Goal: Check status: Check status

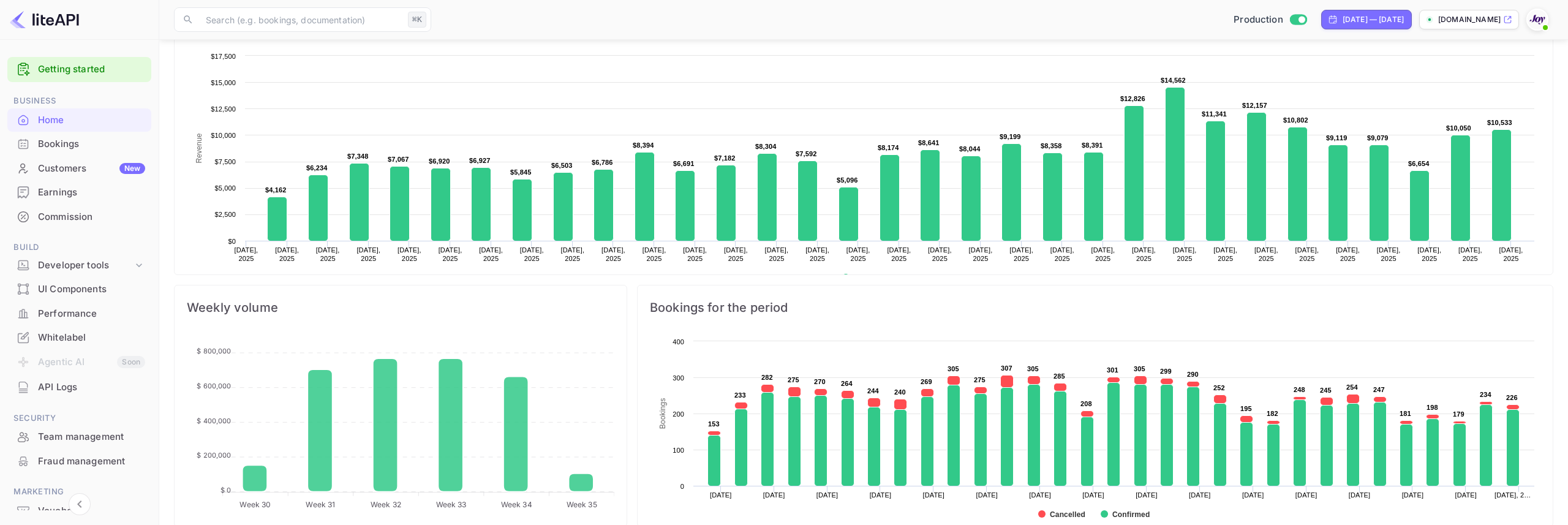
scroll to position [199, 452]
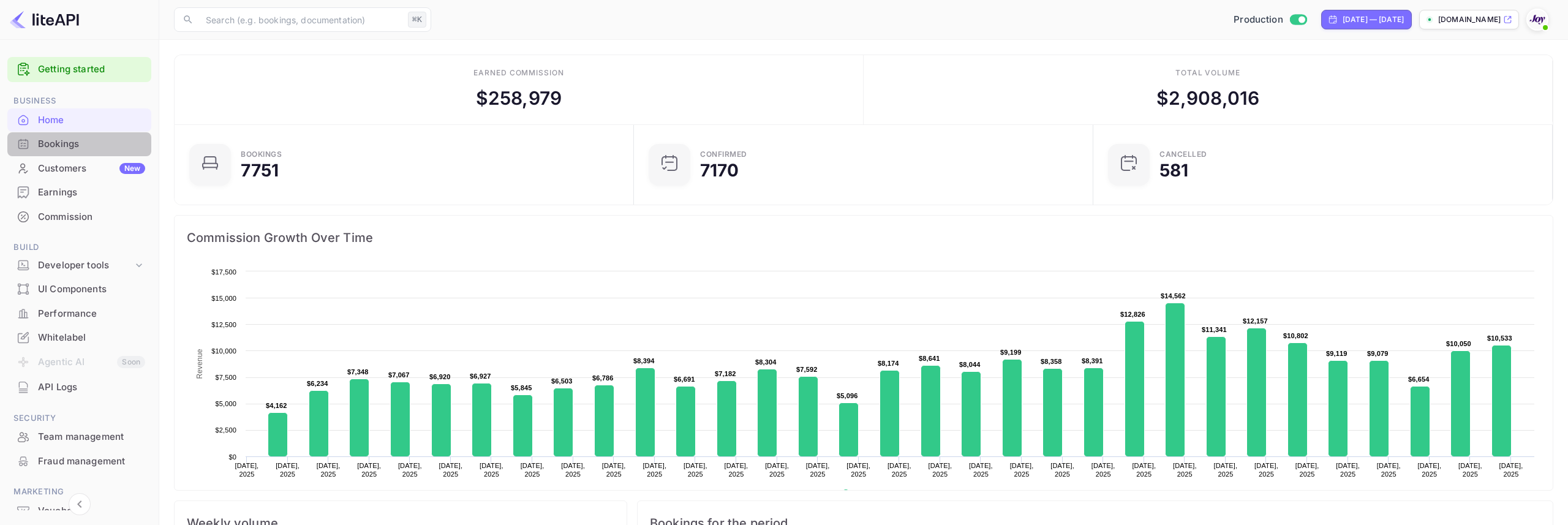
click at [82, 137] on div "Bookings" at bounding box center [92, 144] width 107 height 14
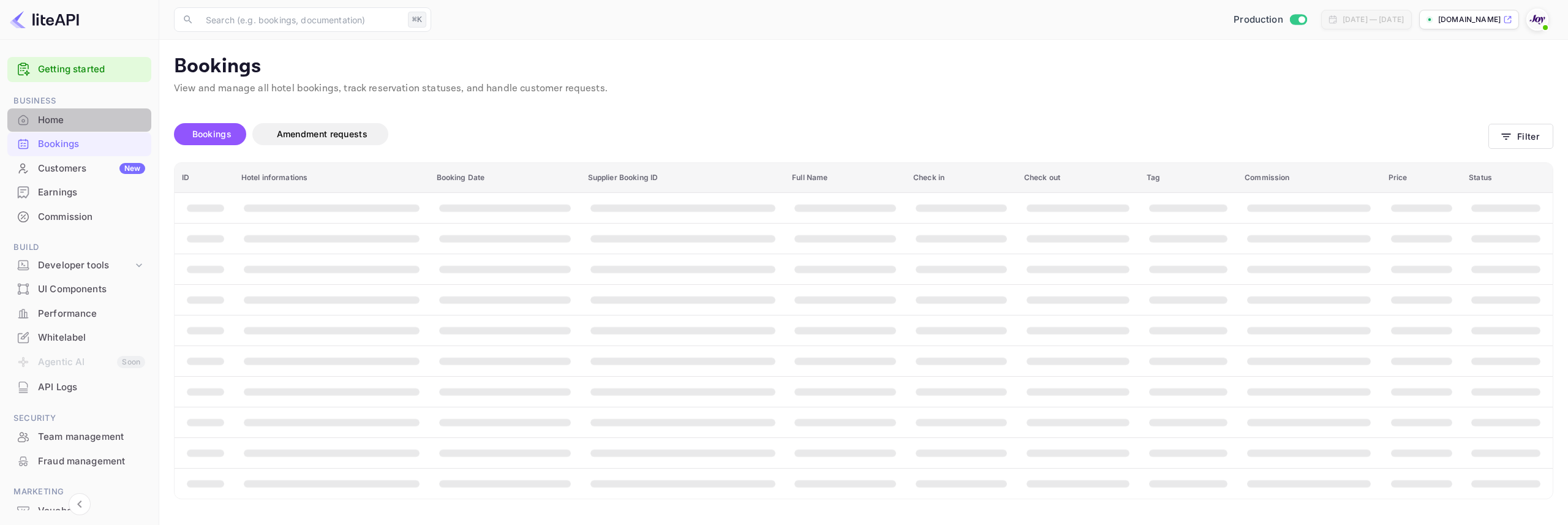
click at [87, 127] on div "Home" at bounding box center [92, 120] width 107 height 14
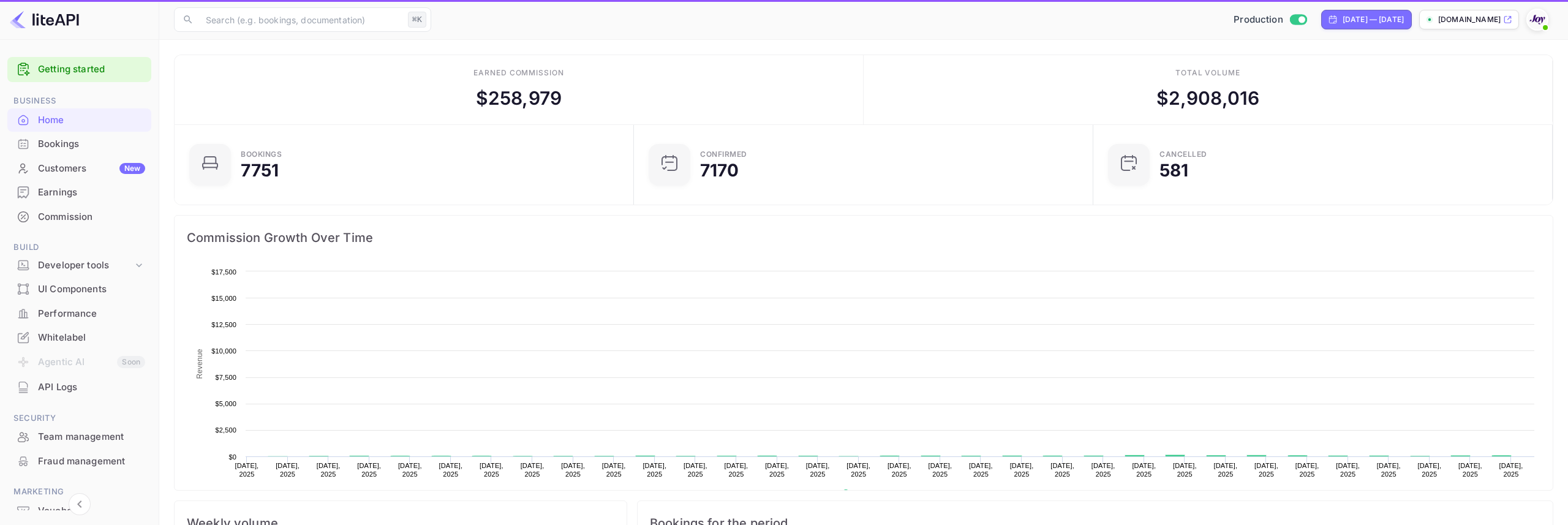
scroll to position [199, 452]
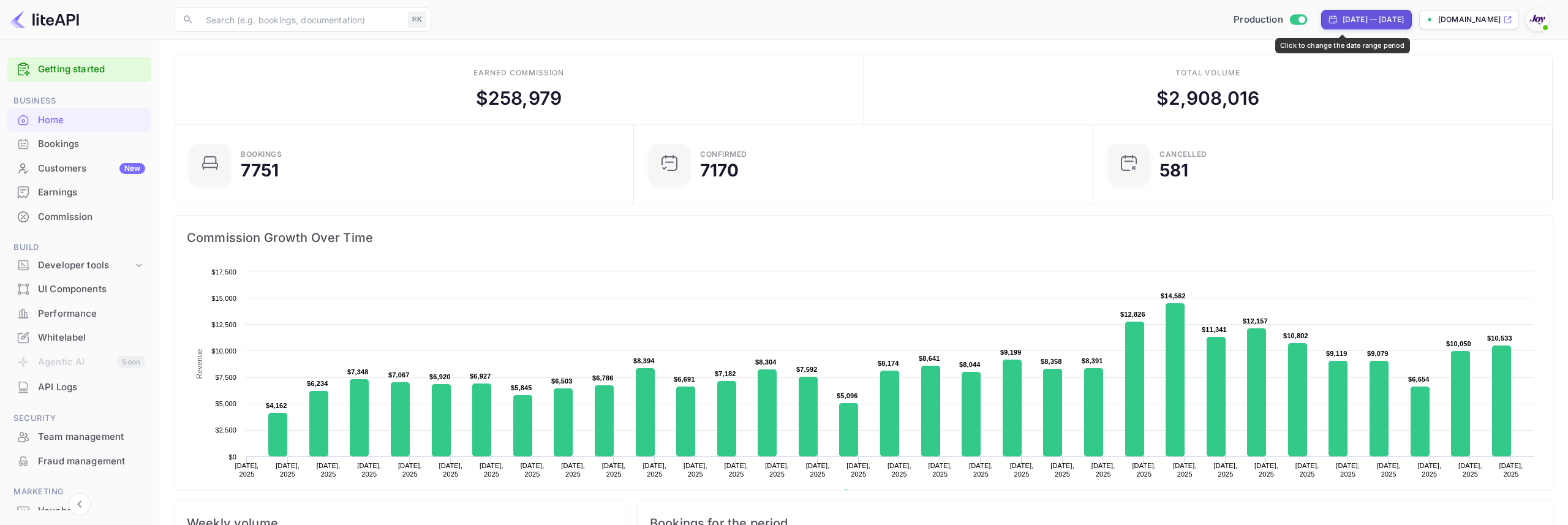
click at [1347, 22] on div "[DATE] — [DATE]" at bounding box center [1373, 19] width 61 height 11
select select "6"
select select "2025"
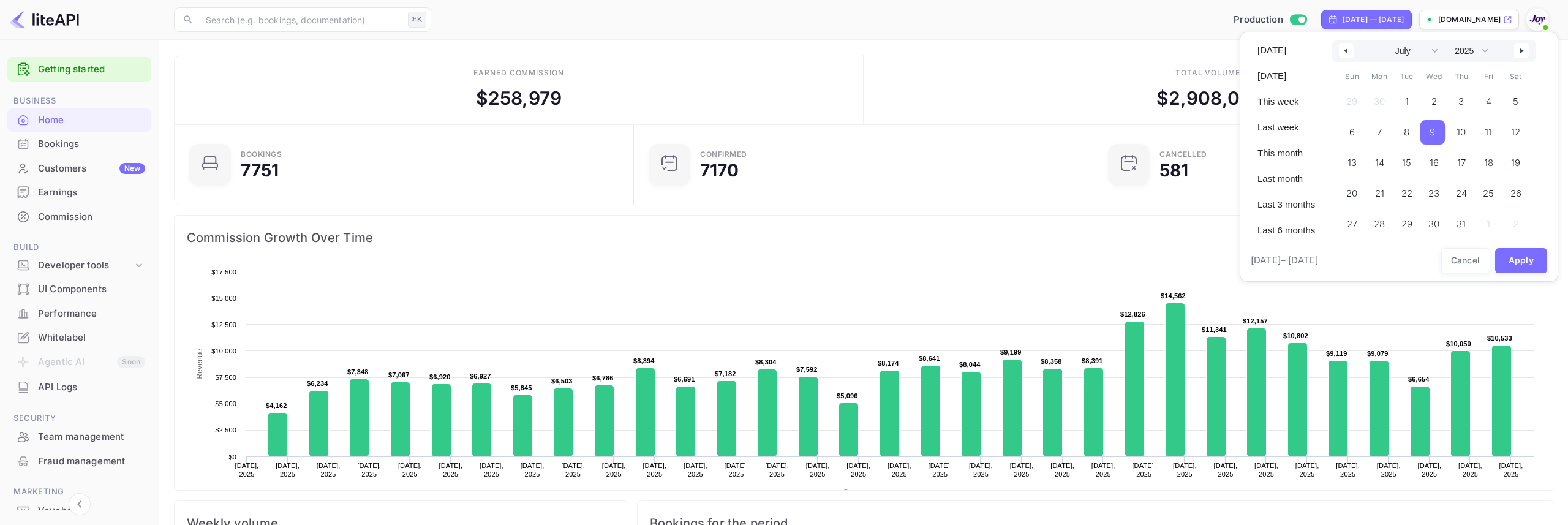
click at [1426, 136] on span "9" at bounding box center [1432, 131] width 24 height 24
click at [1522, 191] on span "26" at bounding box center [1516, 193] width 27 height 24
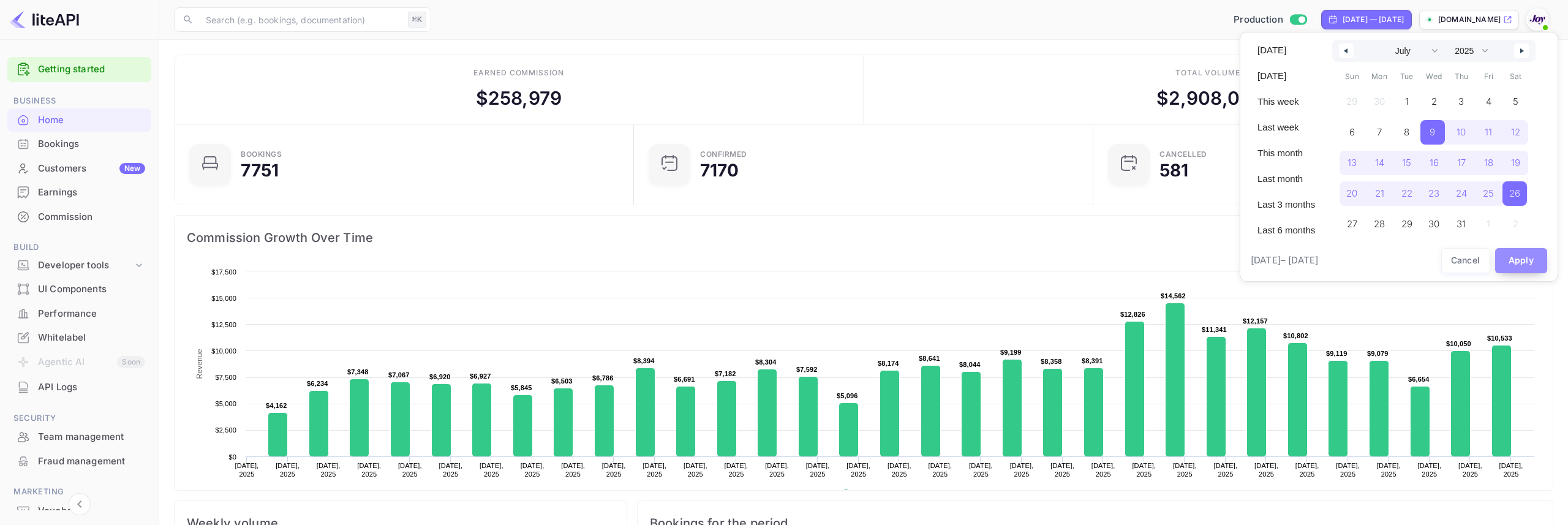
click at [1525, 263] on button "Apply" at bounding box center [1521, 261] width 53 height 25
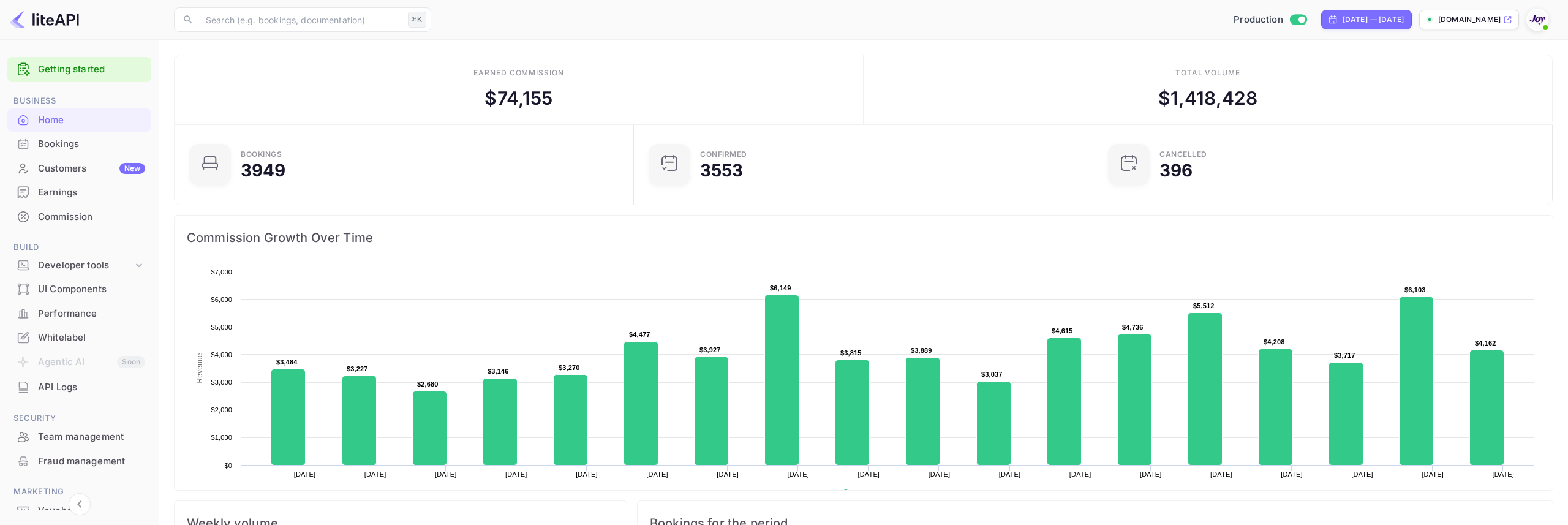
click at [1346, 30] on div "Production Jul 9, 2025 — Jul 26, 2025 stays.withjoy.com" at bounding box center [994, 19] width 1117 height 22
click at [1347, 22] on div "Jul 9, 2025 — Jul 26, 2025" at bounding box center [1373, 19] width 61 height 11
select select "6"
select select "2025"
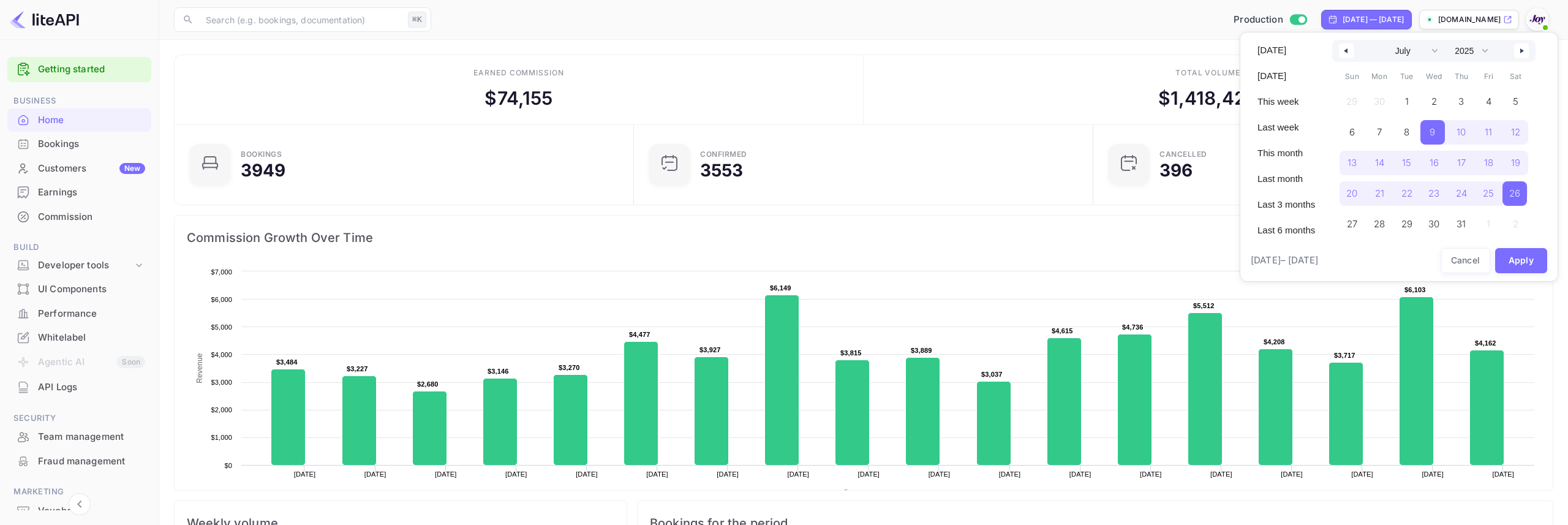
click at [1313, 257] on span "Jul 9, 2025 – Jul 26, 2025" at bounding box center [1284, 260] width 67 height 14
